Goal: Task Accomplishment & Management: Manage account settings

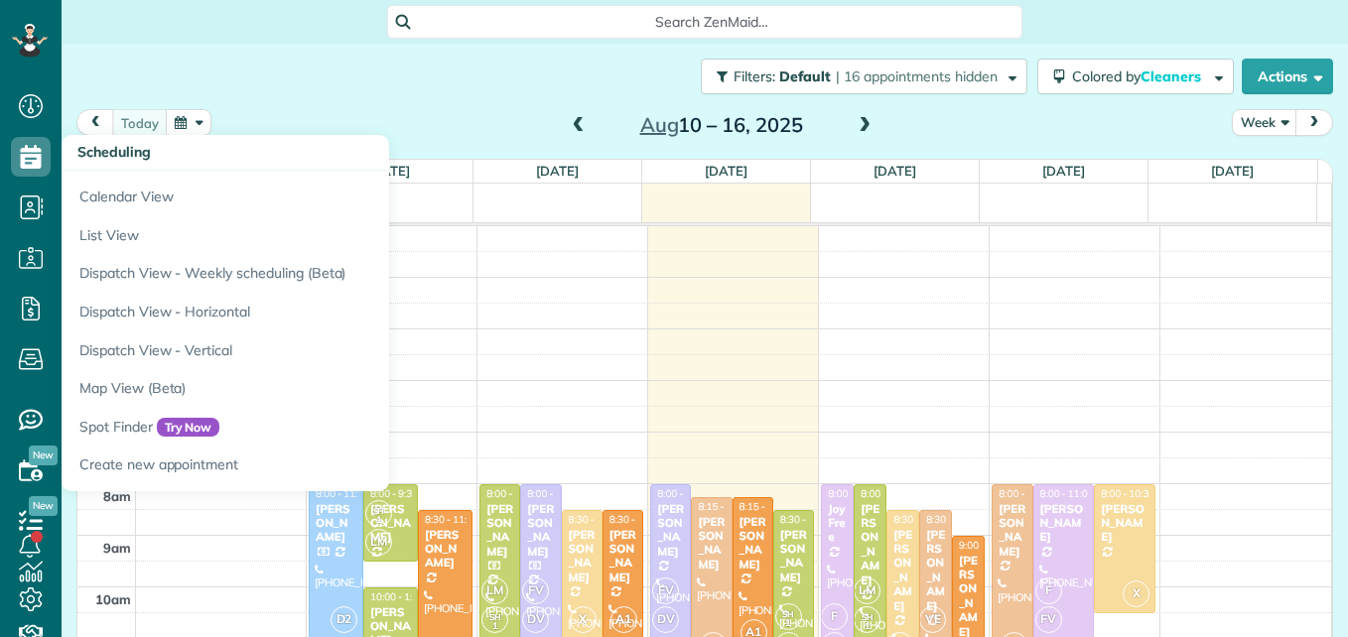
scroll to position [207, 0]
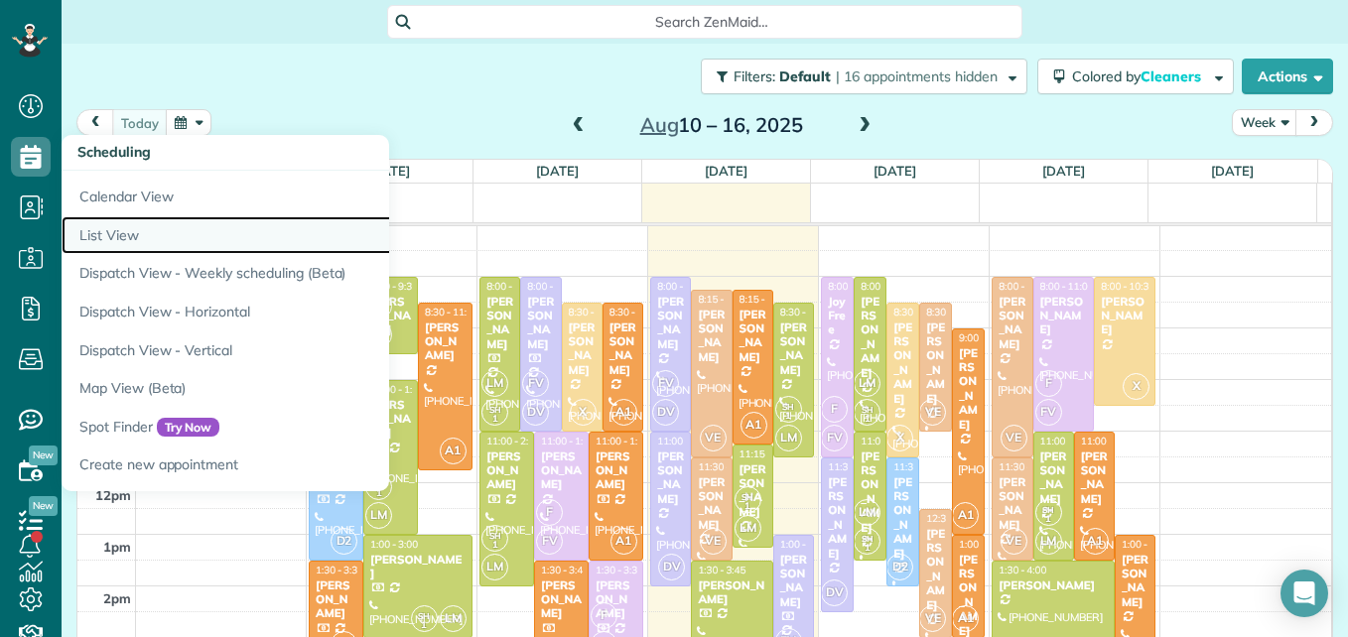
click at [97, 232] on link "List View" at bounding box center [310, 235] width 496 height 39
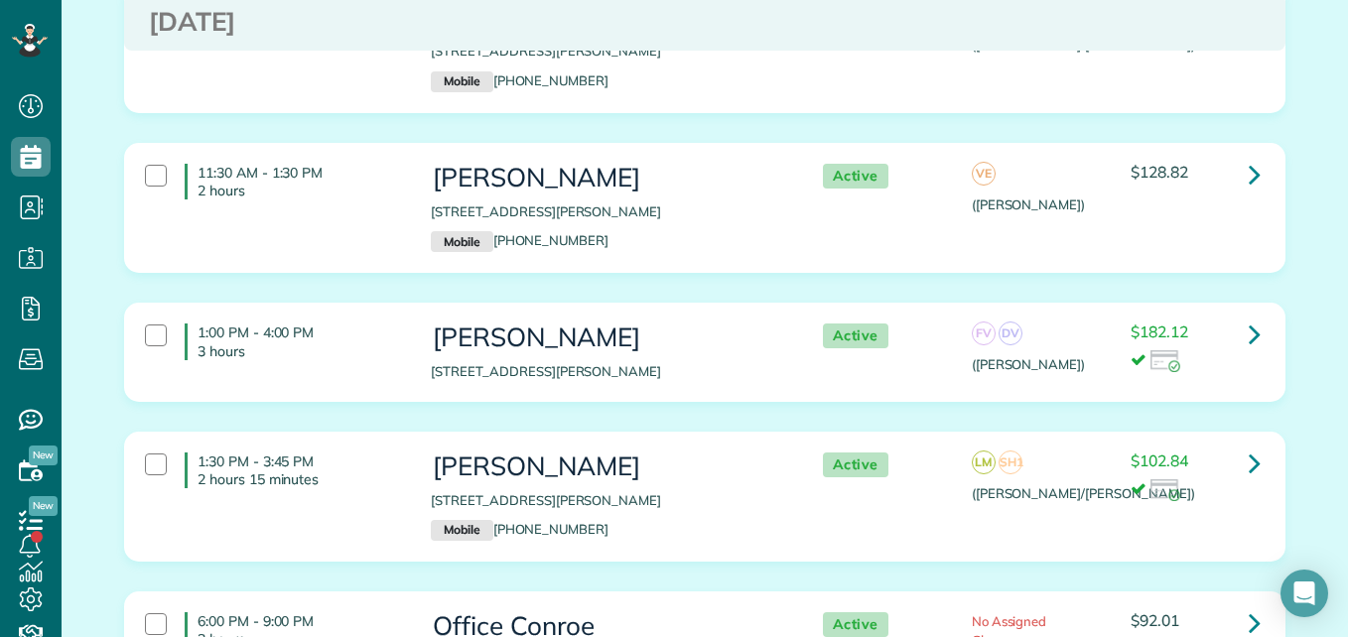
scroll to position [1026, 0]
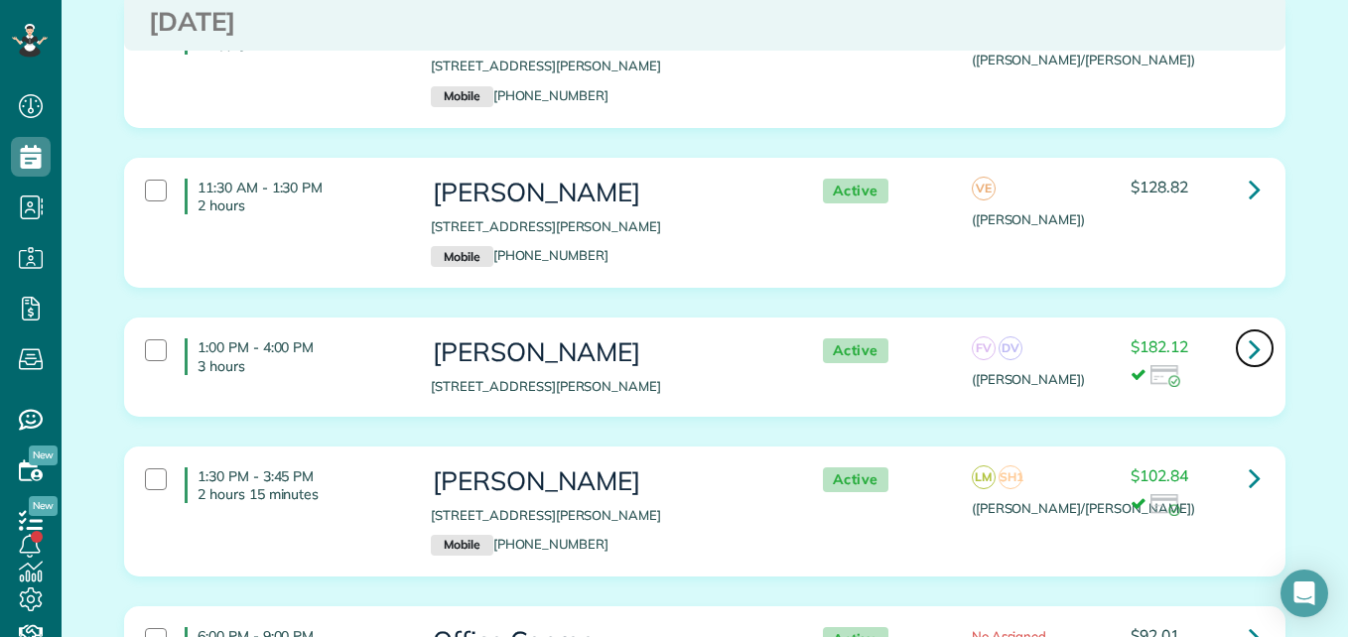
click at [1249, 348] on icon at bounding box center [1255, 348] width 12 height 35
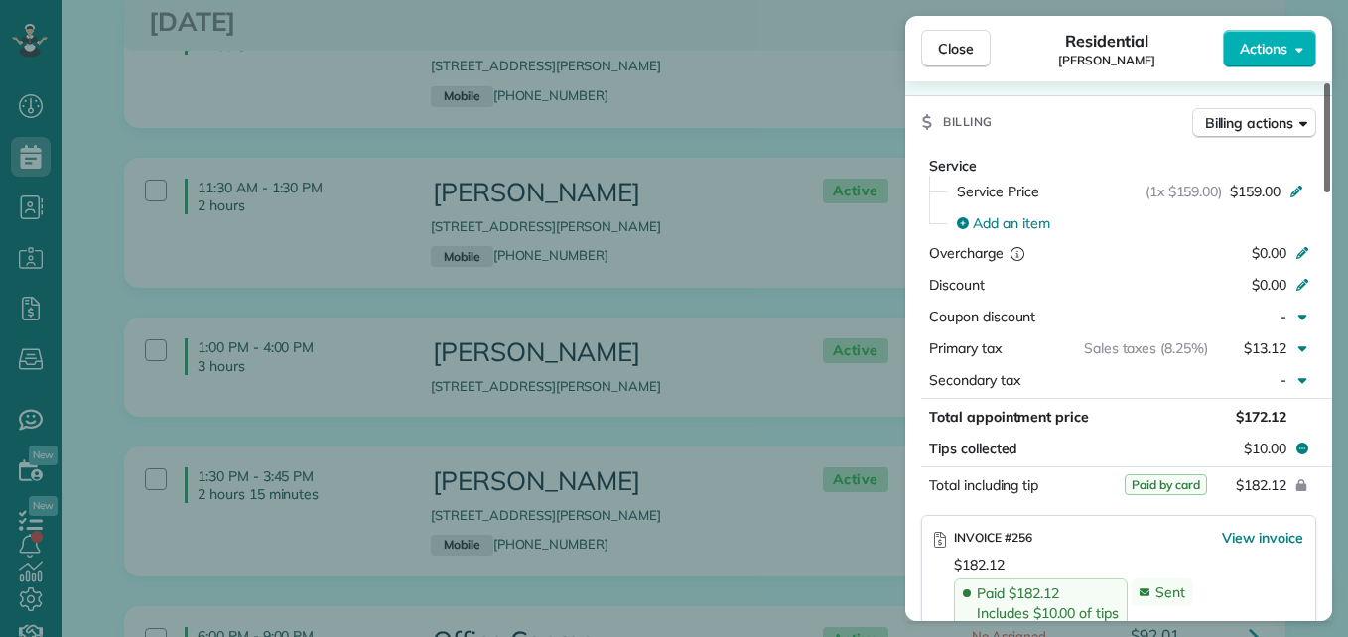
scroll to position [961, 0]
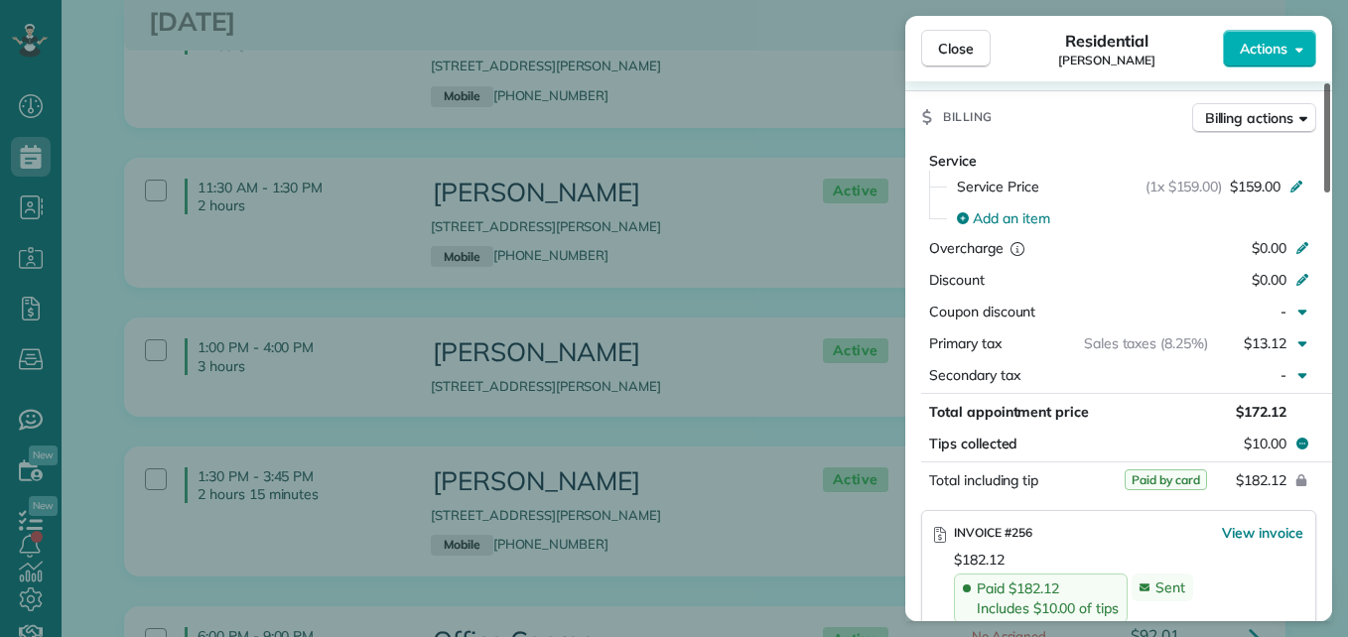
drag, startPoint x: 1320, startPoint y: 137, endPoint x: 1323, endPoint y: 331, distance: 194.5
click at [1324, 193] on div at bounding box center [1327, 137] width 6 height 109
click at [971, 40] on span "Close" at bounding box center [956, 49] width 36 height 20
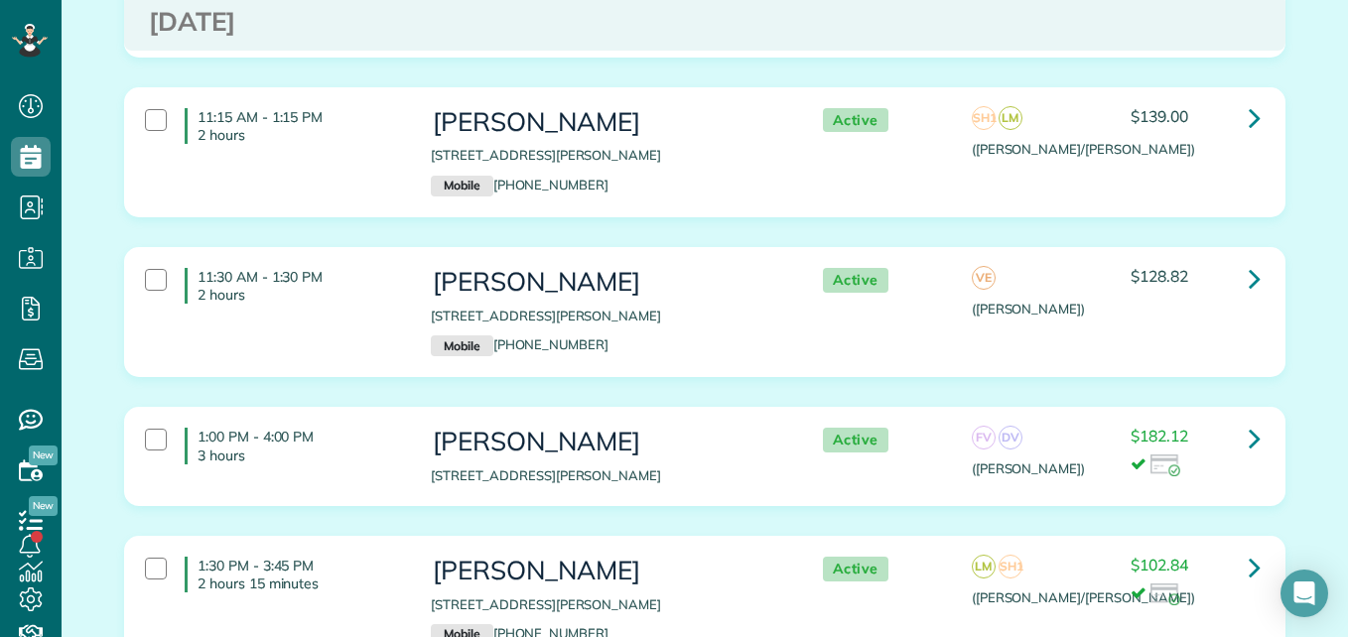
scroll to position [907, 0]
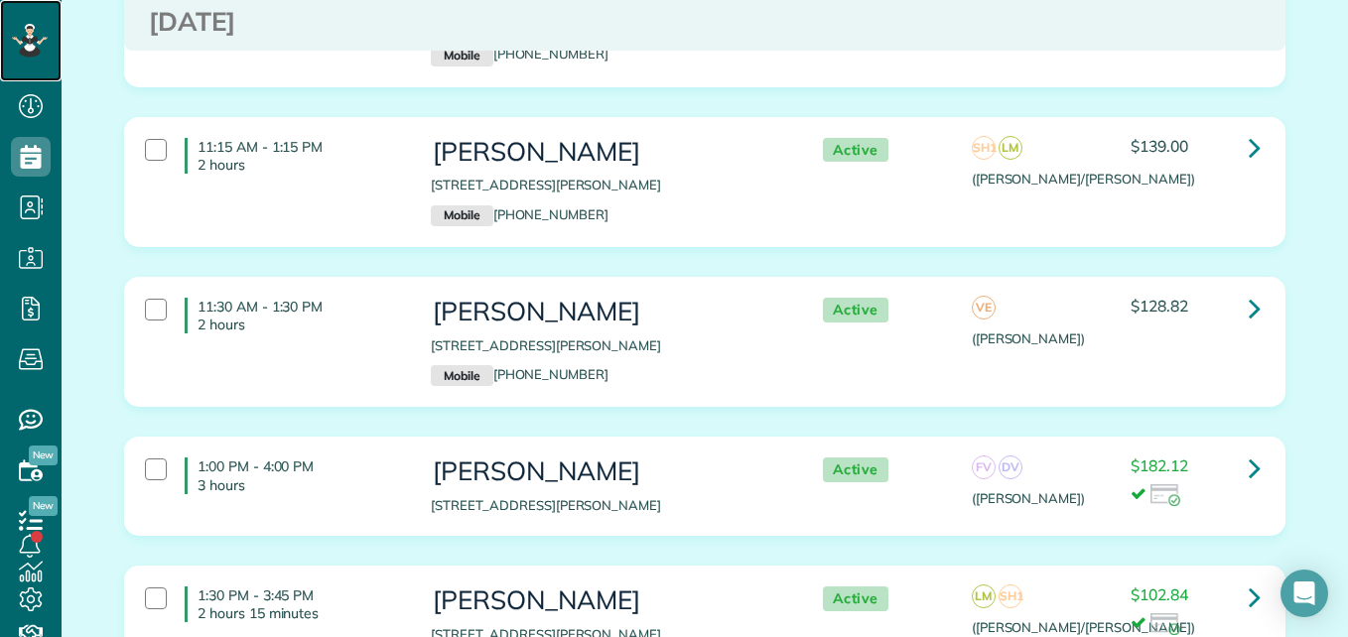
click at [50, 29] on div at bounding box center [30, 40] width 60 height 81
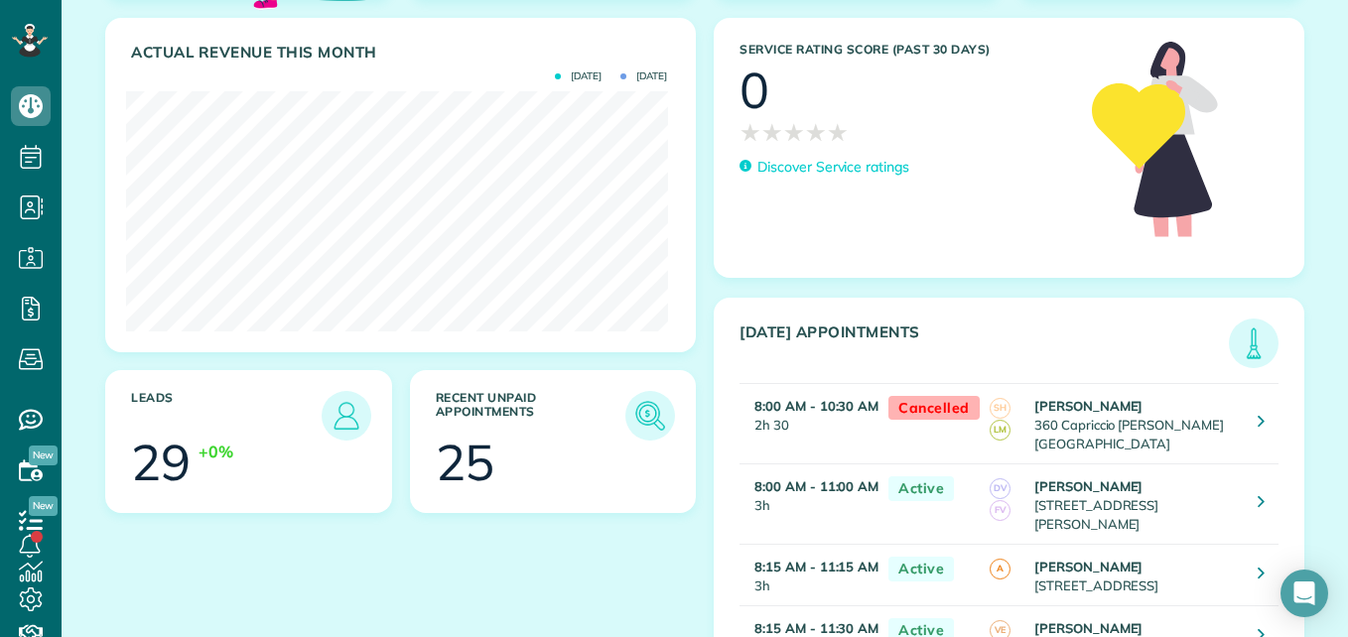
scroll to position [262, 0]
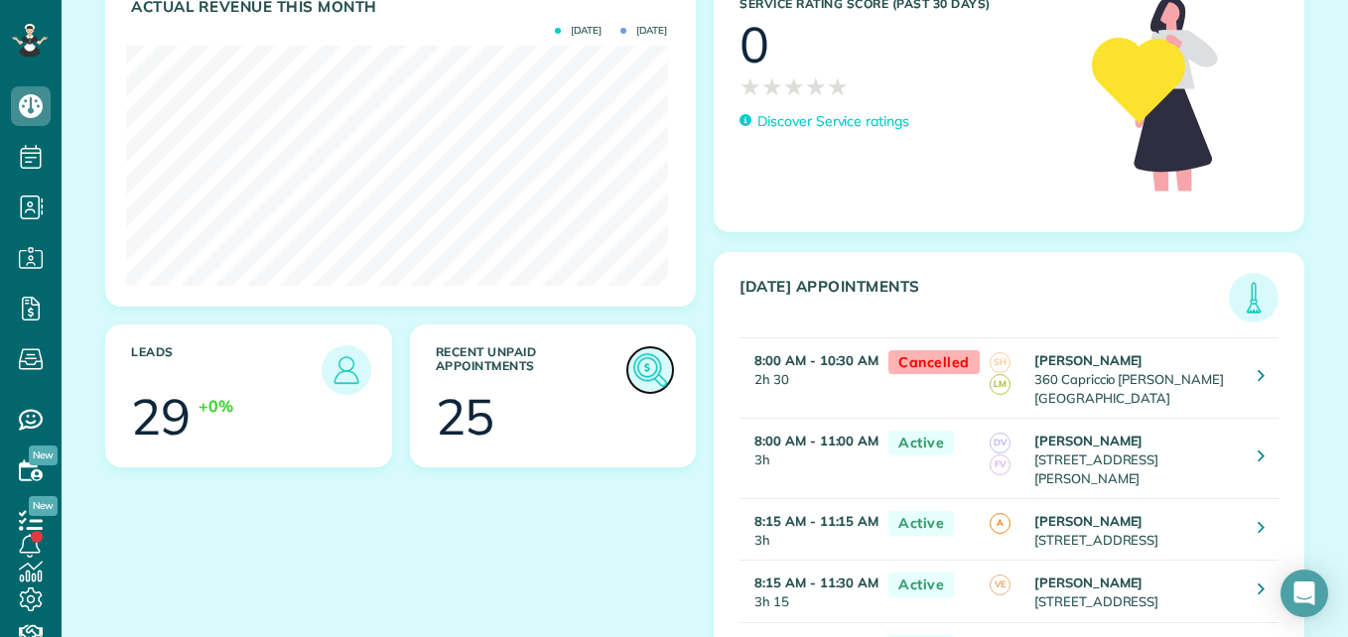
click at [644, 372] on img at bounding box center [650, 370] width 46 height 46
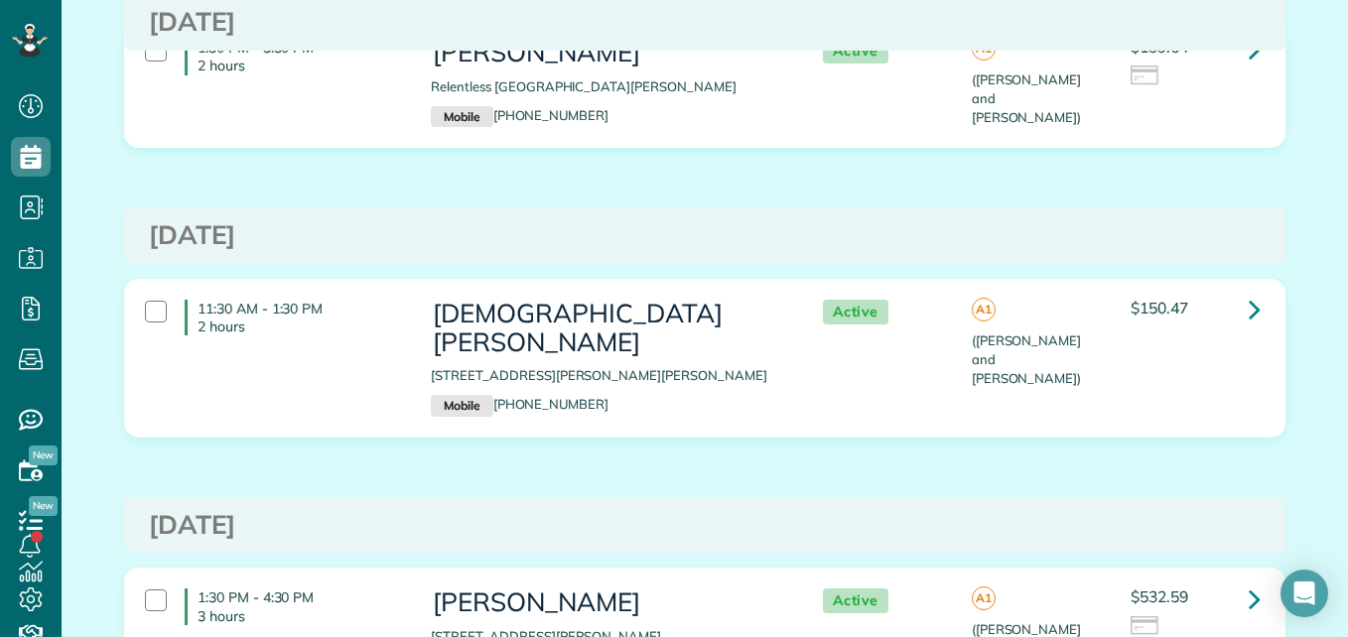
scroll to position [3123, 0]
